Goal: Navigation & Orientation: Find specific page/section

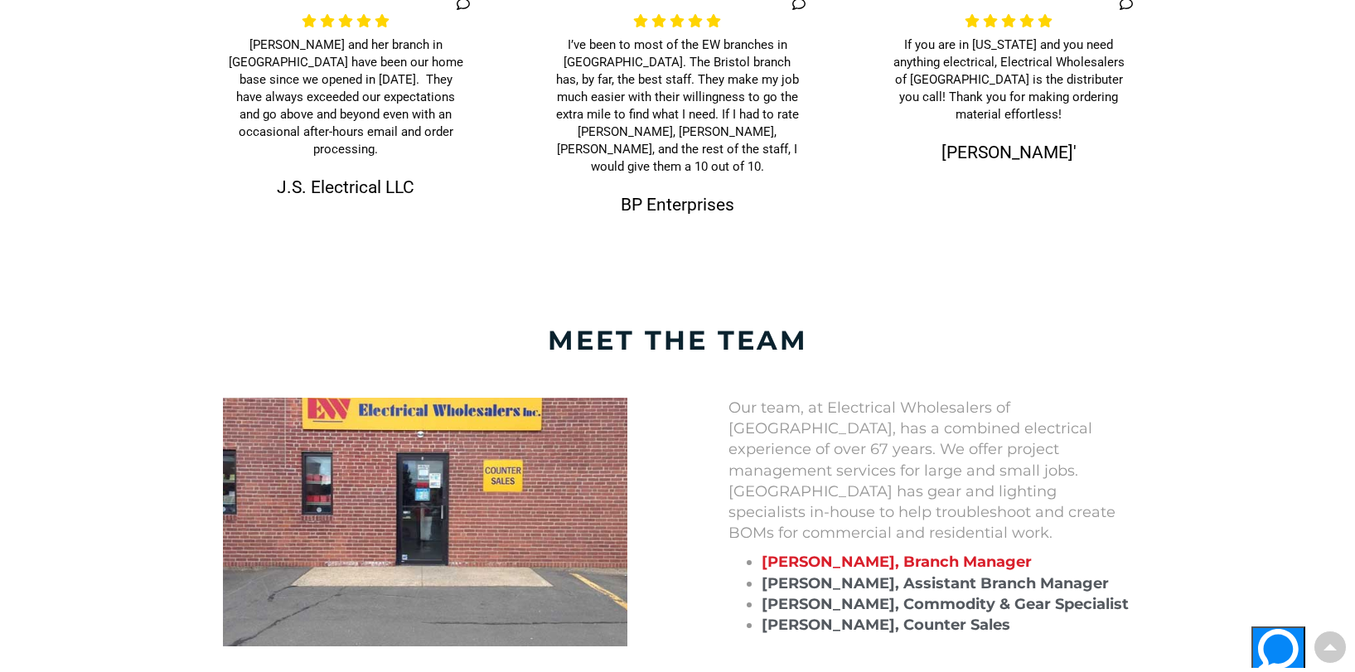
scroll to position [1326, 0]
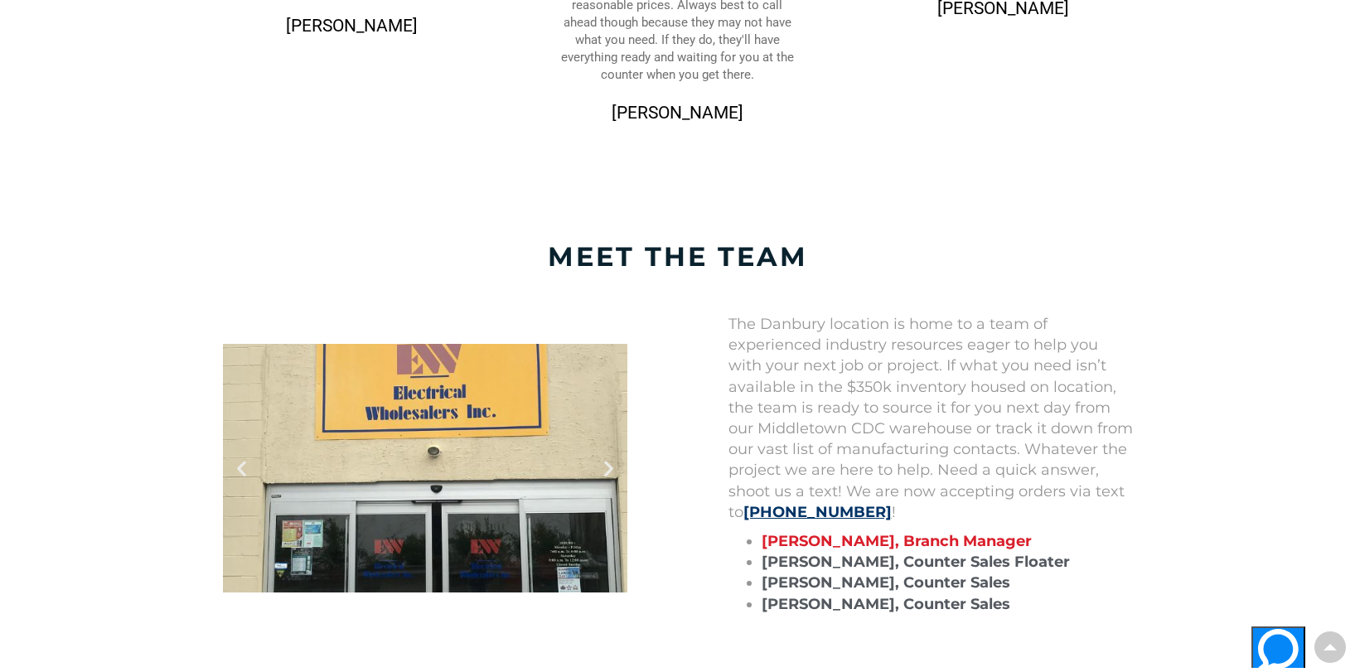
scroll to position [1408, 0]
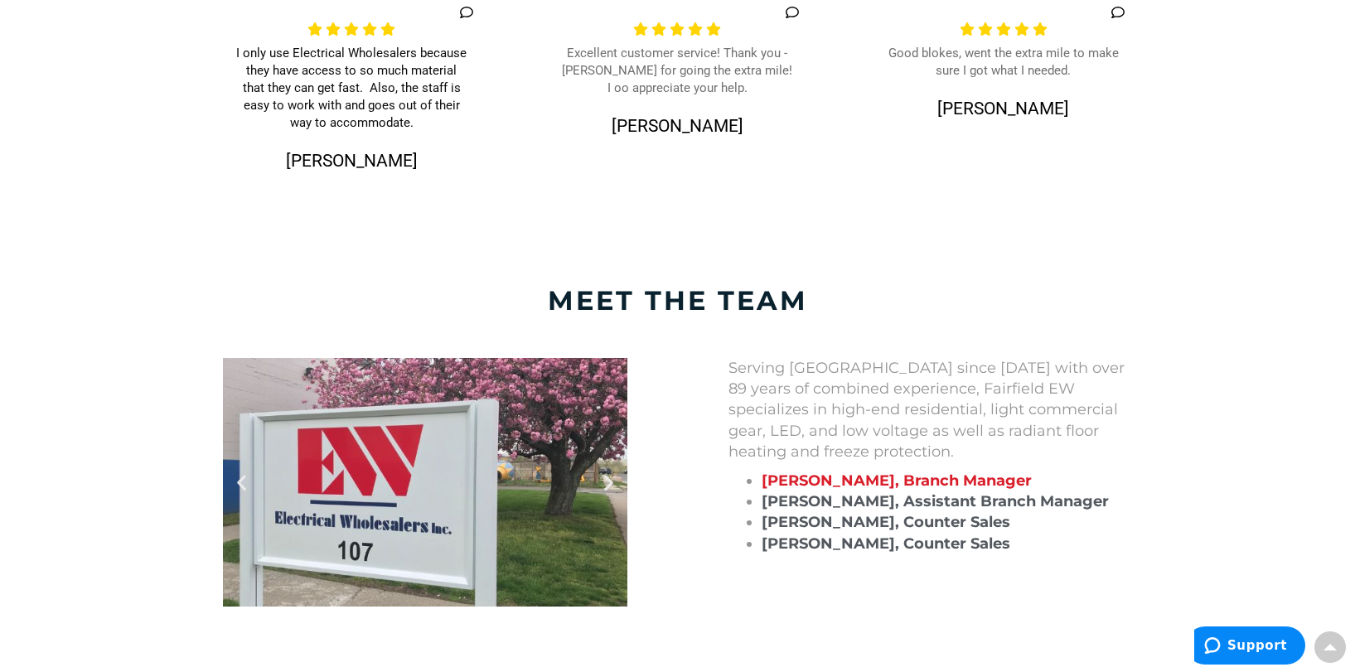
scroll to position [1326, 0]
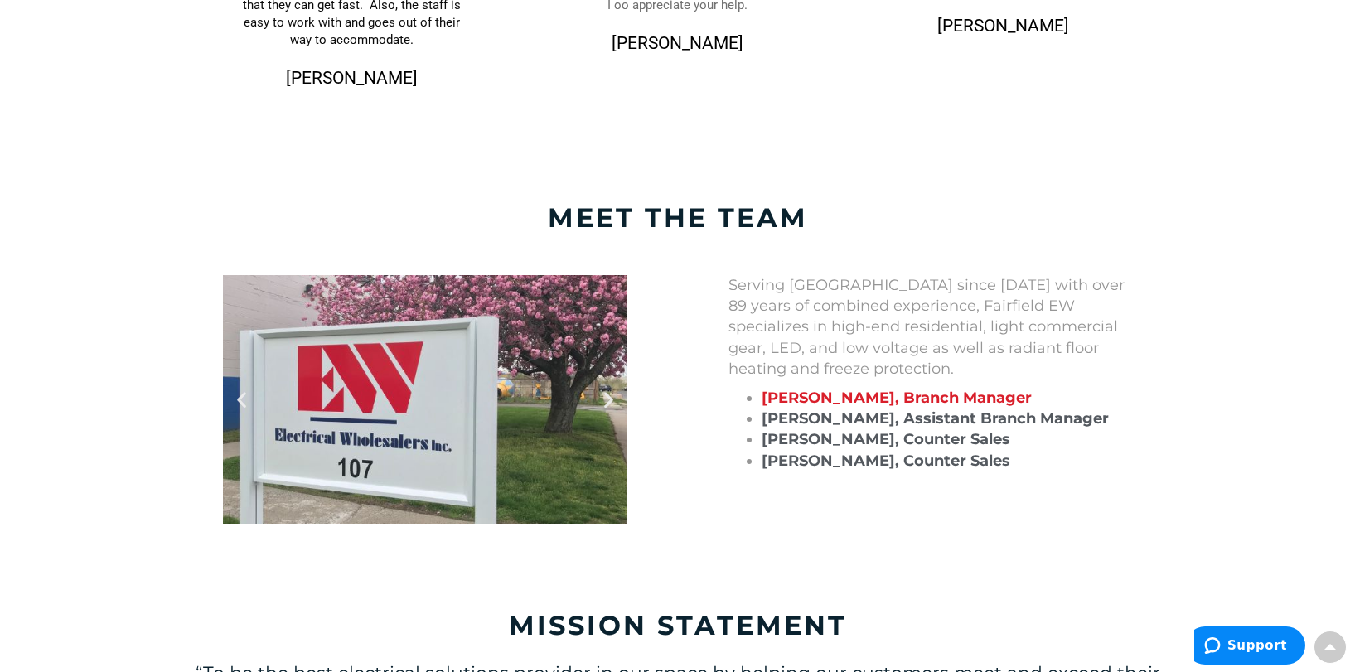
drag, startPoint x: 663, startPoint y: 353, endPoint x: 692, endPoint y: 461, distance: 111.5
click at [693, 461] on div "Serving Fairfield since 1995 with over 89 years of combined experience, Fairfie…" at bounding box center [930, 399] width 505 height 249
drag, startPoint x: 718, startPoint y: 451, endPoint x: 700, endPoint y: 455, distance: 18.7
click at [700, 455] on div "Serving Fairfield since 1995 with over 89 years of combined experience, Fairfie…" at bounding box center [930, 399] width 505 height 249
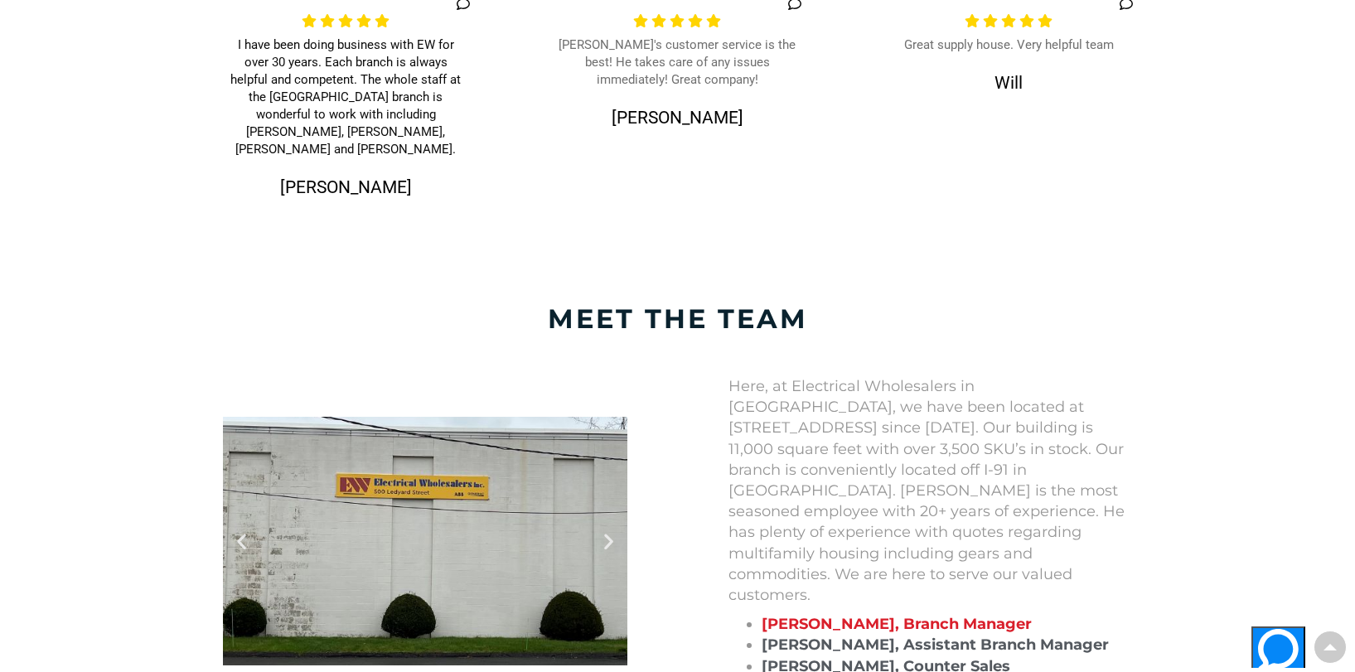
scroll to position [1326, 0]
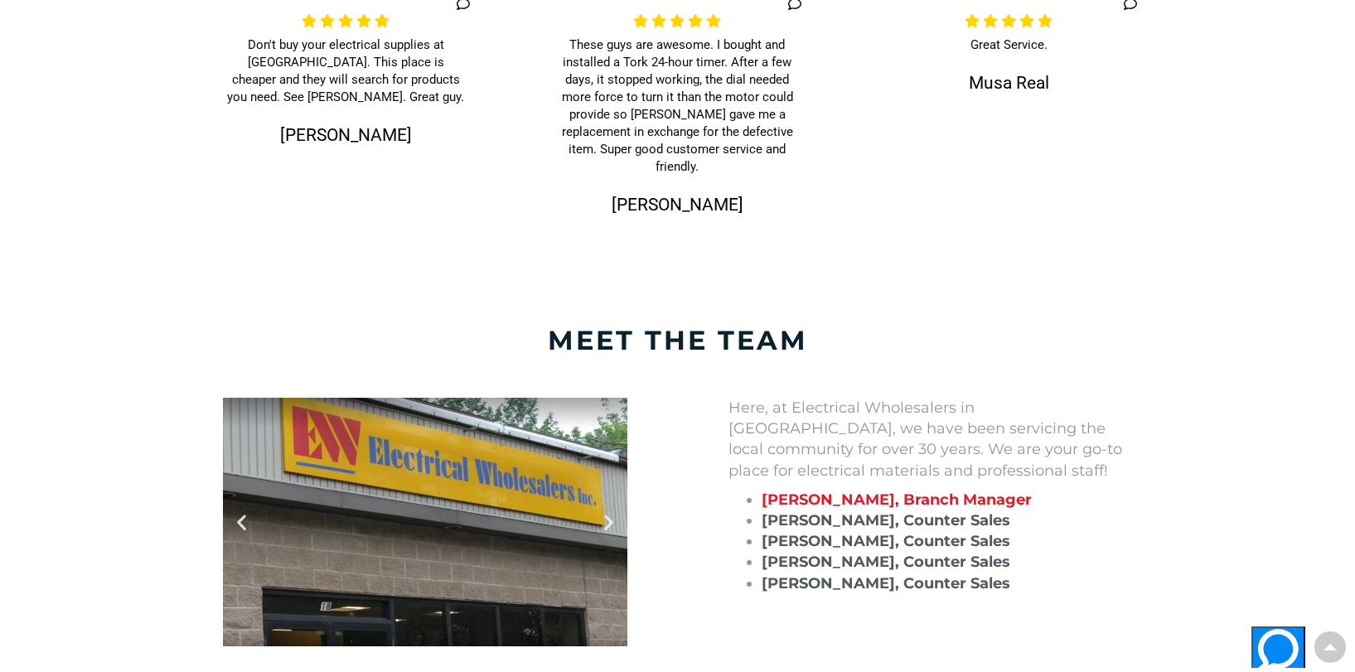
scroll to position [1326, 0]
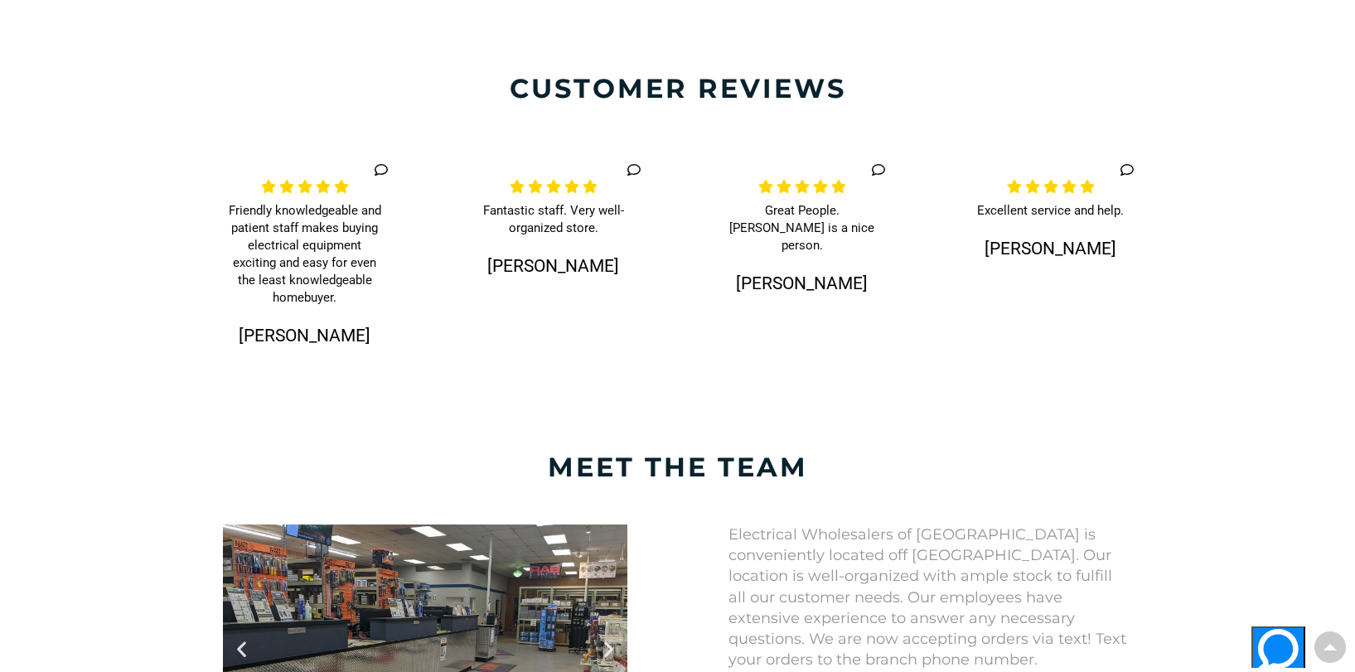
scroll to position [1326, 0]
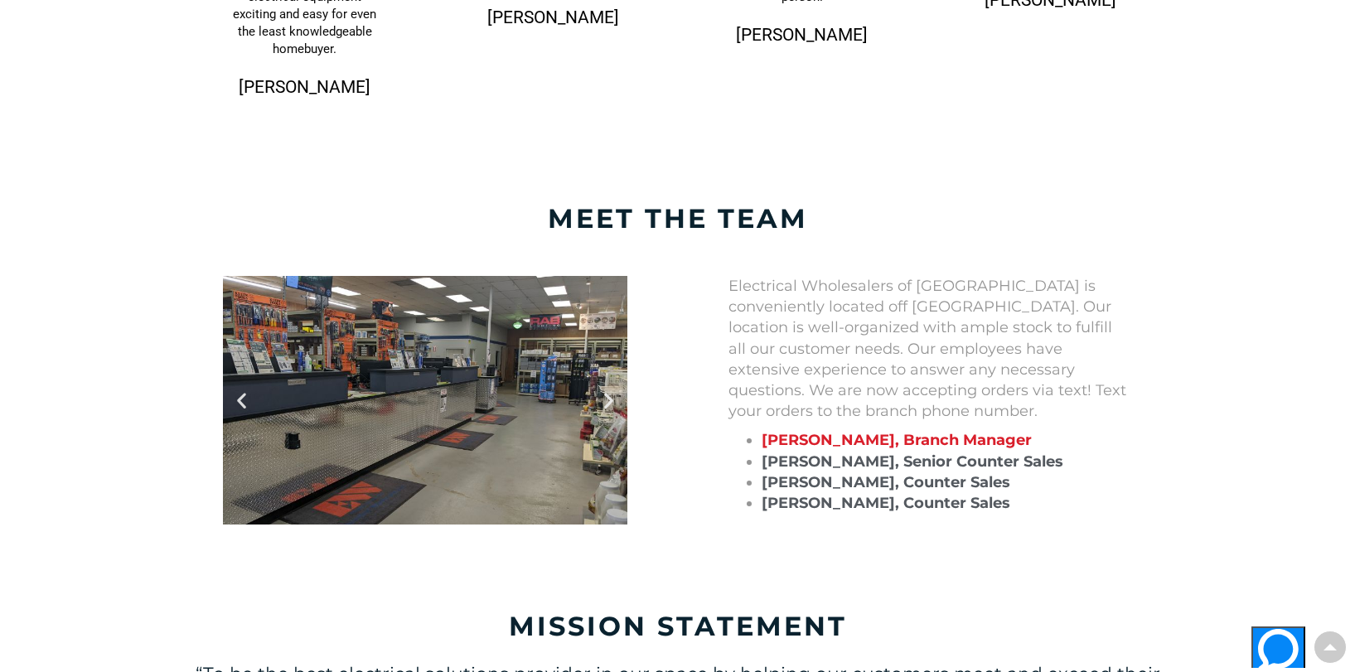
drag, startPoint x: 670, startPoint y: 395, endPoint x: 667, endPoint y: 433, distance: 38.3
click at [667, 433] on div "Previous Next" at bounding box center [424, 400] width 505 height 249
drag, startPoint x: 673, startPoint y: 409, endPoint x: 658, endPoint y: 439, distance: 33.3
click at [658, 439] on div "Previous Next" at bounding box center [424, 400] width 505 height 249
click at [427, 456] on div at bounding box center [425, 400] width 404 height 249
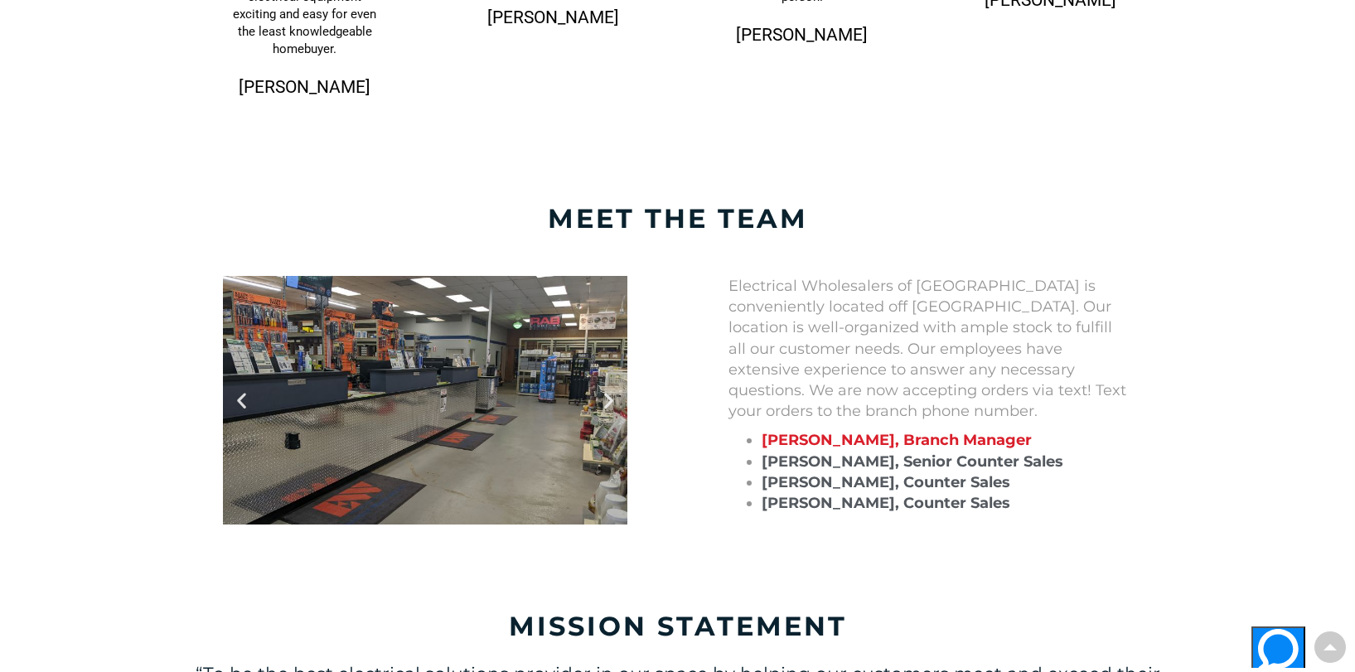
scroll to position [1243, 0]
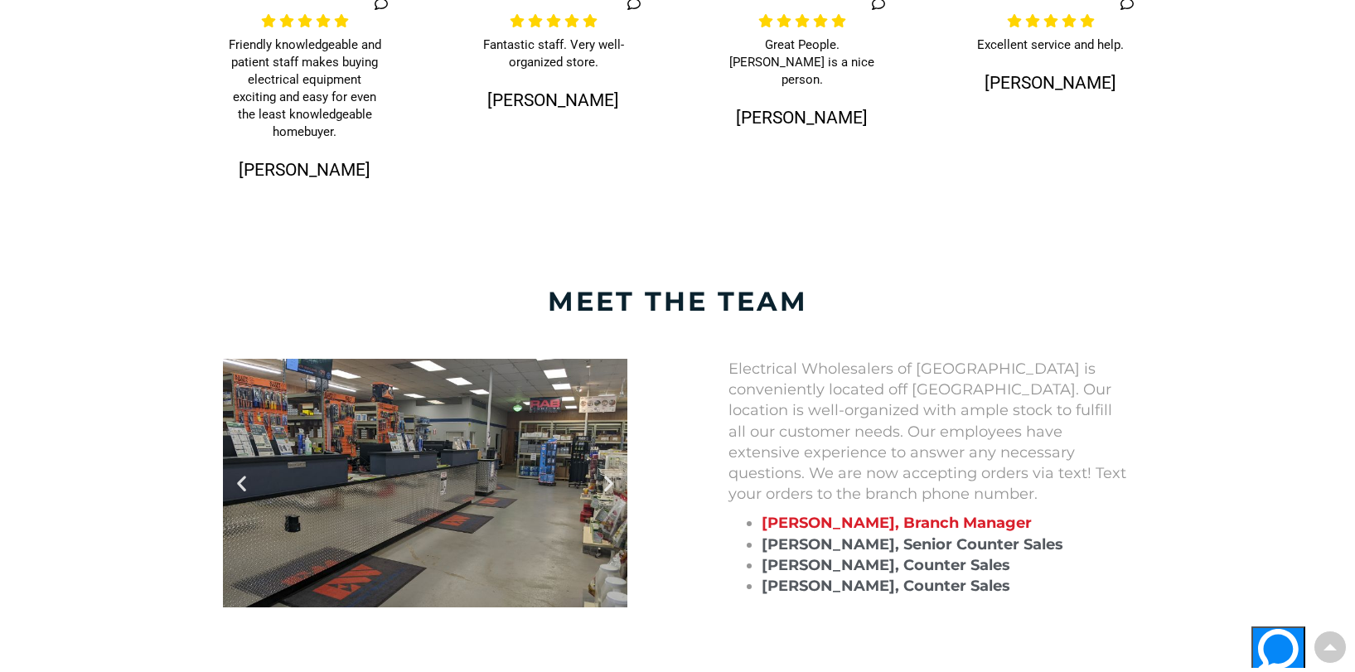
drag, startPoint x: 558, startPoint y: 406, endPoint x: 130, endPoint y: 426, distance: 428.0
click at [130, 426] on section "Previous Next Electrical Wholesalers of Middletown is conveniently located off …" at bounding box center [677, 483] width 1355 height 315
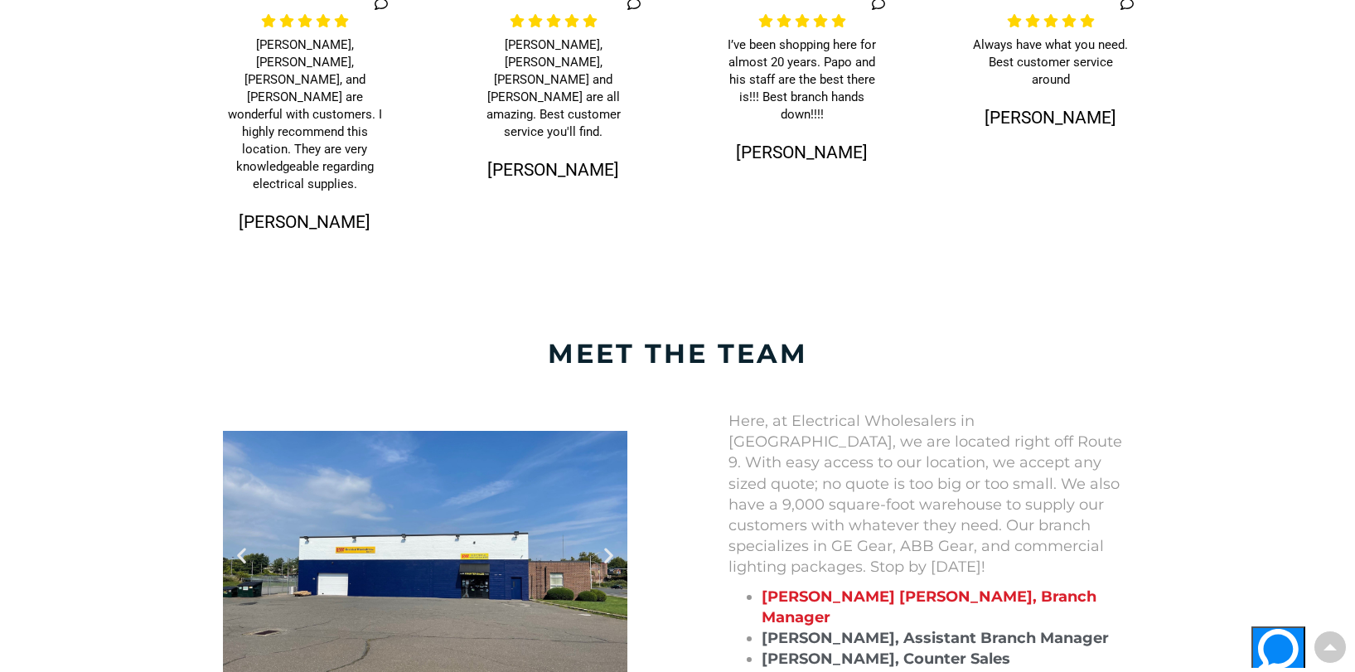
scroll to position [1326, 0]
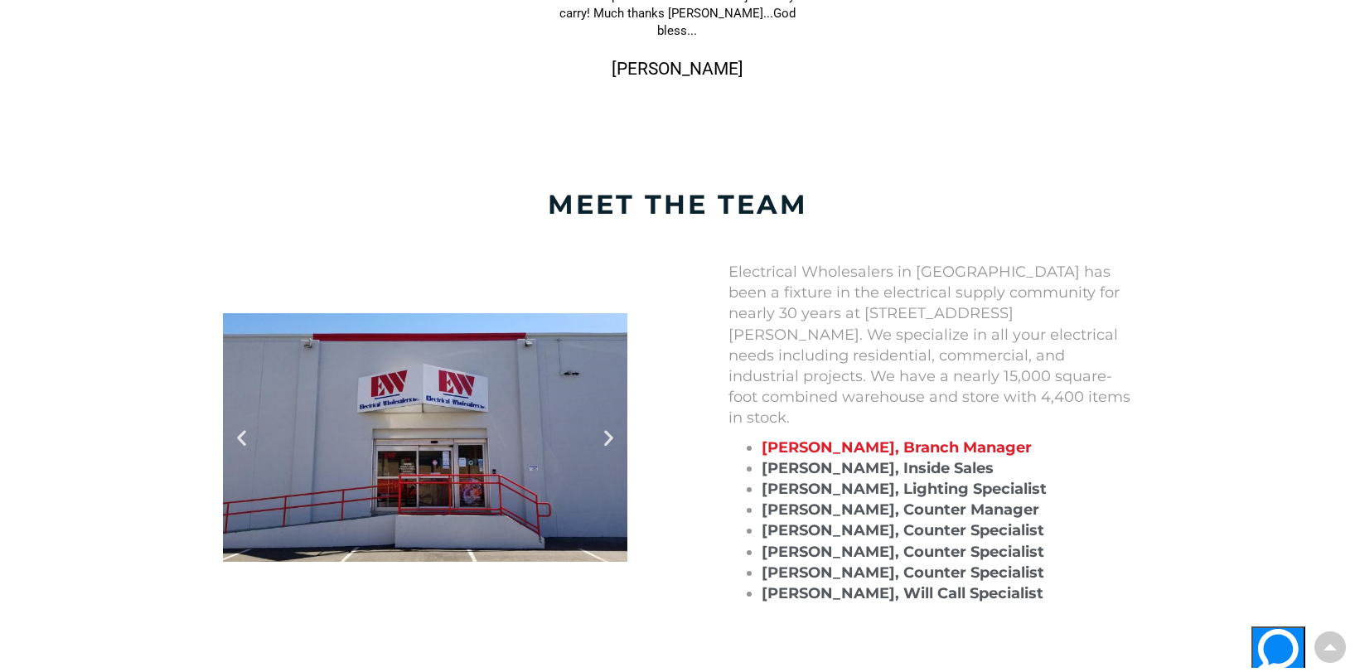
scroll to position [1574, 0]
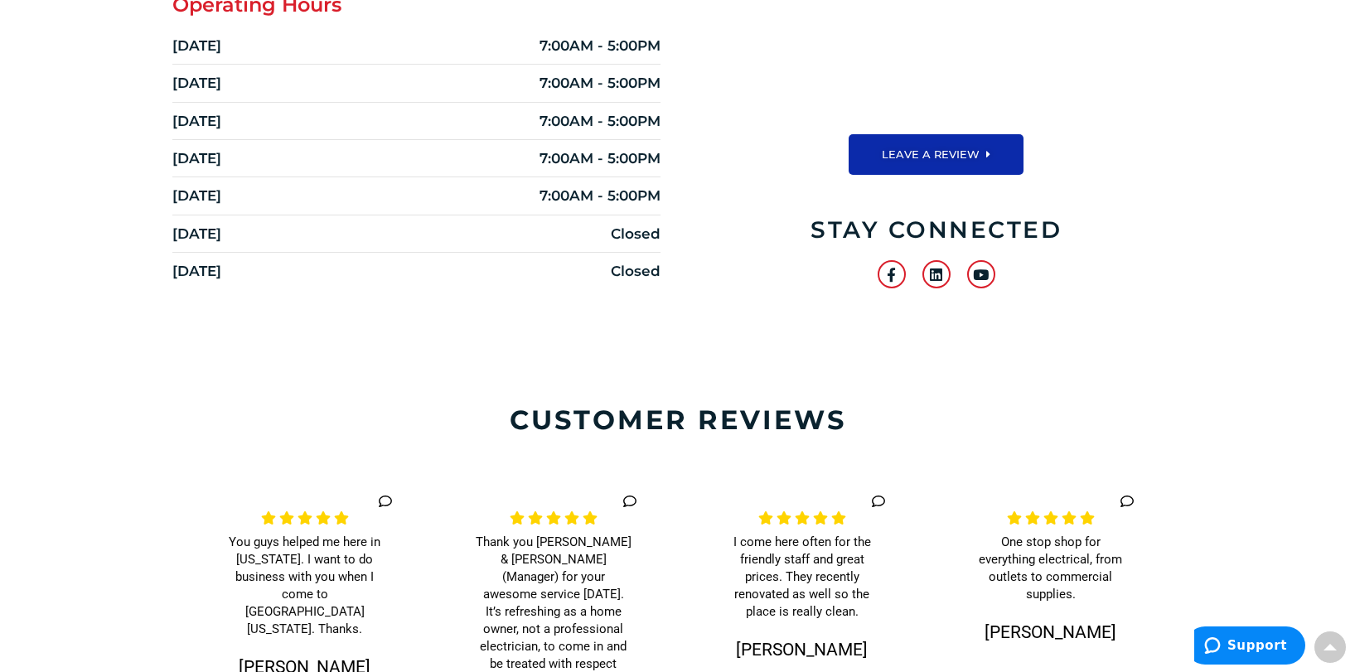
scroll to position [828, 0]
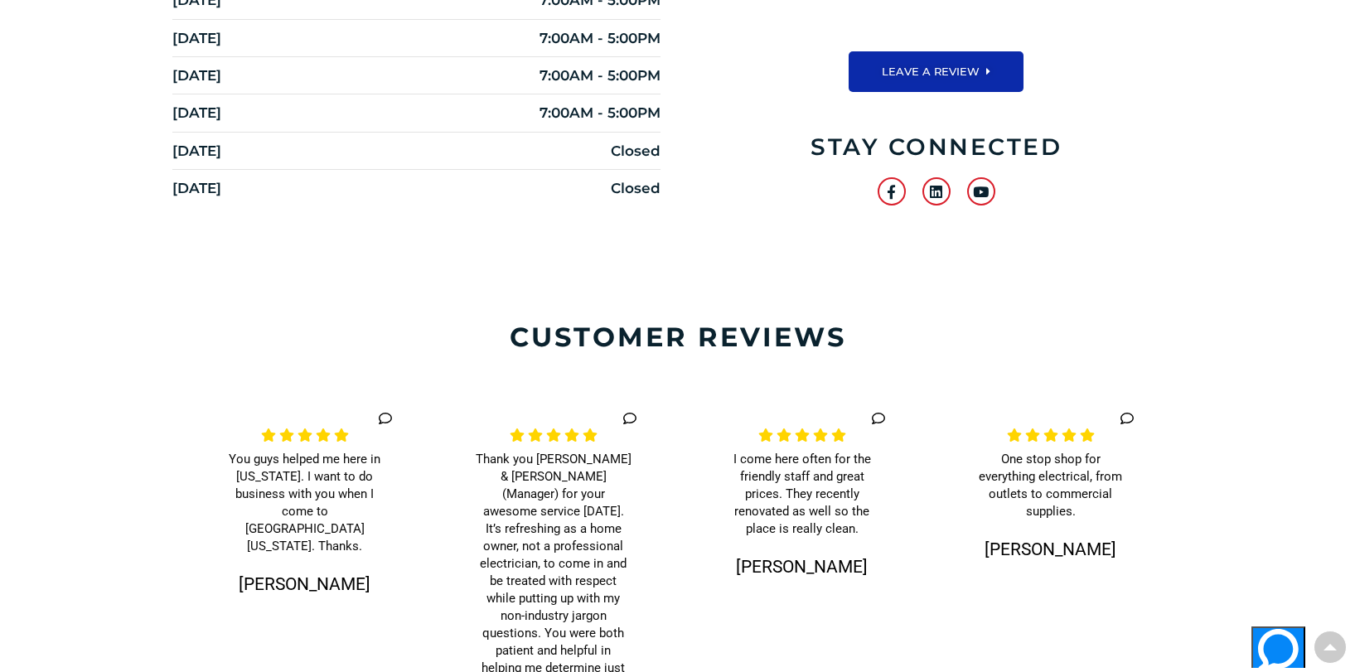
drag, startPoint x: 446, startPoint y: 367, endPoint x: 395, endPoint y: 335, distance: 60.0
click at [394, 335] on h4 "customer reviews" at bounding box center [678, 336] width 1226 height 31
drag, startPoint x: 407, startPoint y: 335, endPoint x: 180, endPoint y: 354, distance: 227.8
click at [176, 353] on h4 "customer reviews" at bounding box center [678, 336] width 1226 height 31
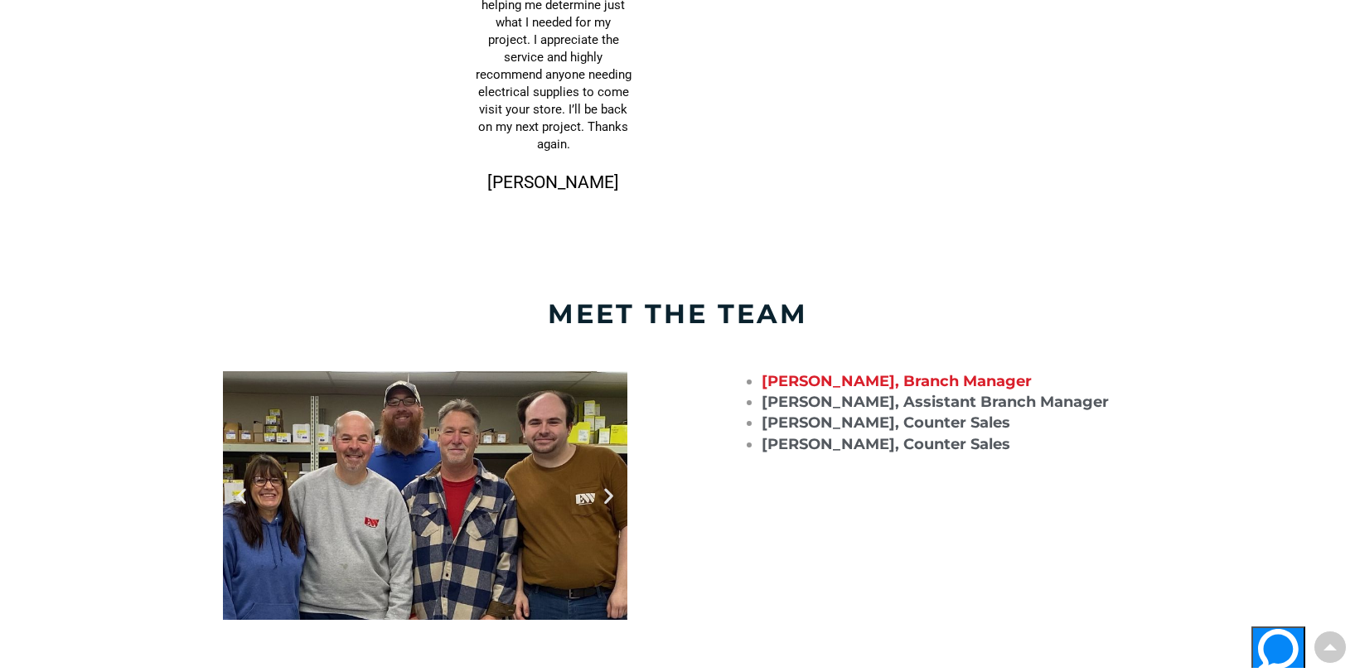
scroll to position [1574, 0]
